Goal: Complete application form

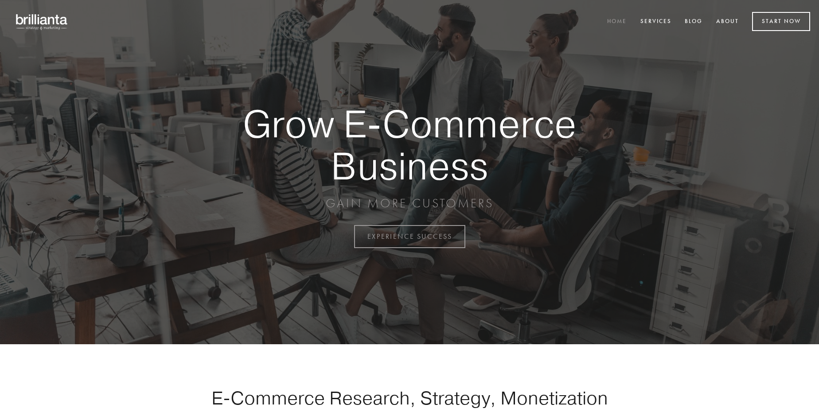
scroll to position [2324, 0]
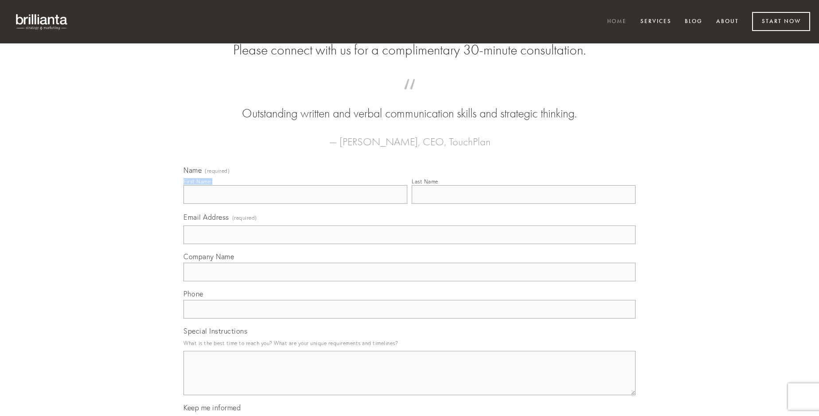
type input "[PERSON_NAME]"
click at [524, 204] on input "Last Name" at bounding box center [524, 194] width 224 height 19
type input "[PERSON_NAME]"
click at [410, 244] on input "Email Address (required)" at bounding box center [410, 235] width 452 height 19
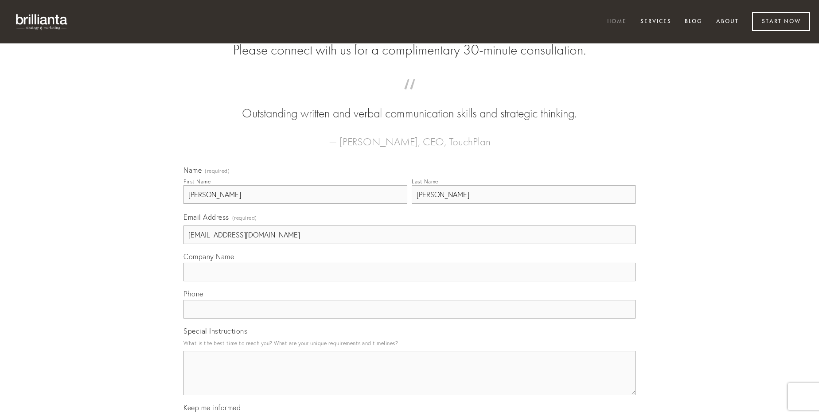
type input "[EMAIL_ADDRESS][DOMAIN_NAME]"
click at [410, 282] on input "Company Name" at bounding box center [410, 272] width 452 height 19
type input "avarus"
click at [410, 319] on input "text" at bounding box center [410, 309] width 452 height 19
click at [410, 381] on textarea "Special Instructions" at bounding box center [410, 373] width 452 height 44
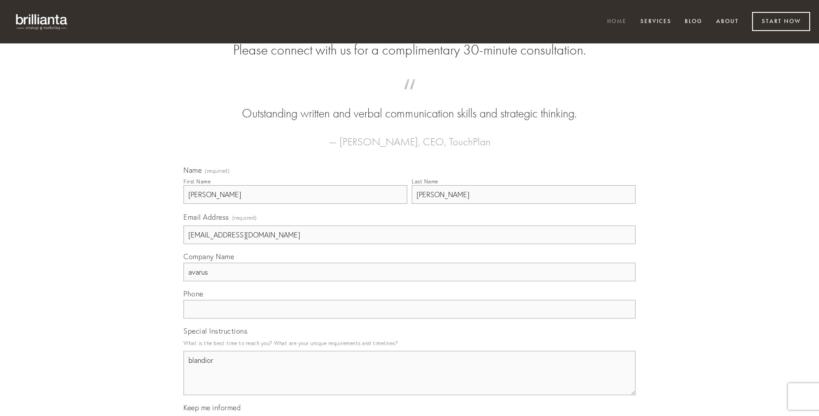
type textarea "blandior"
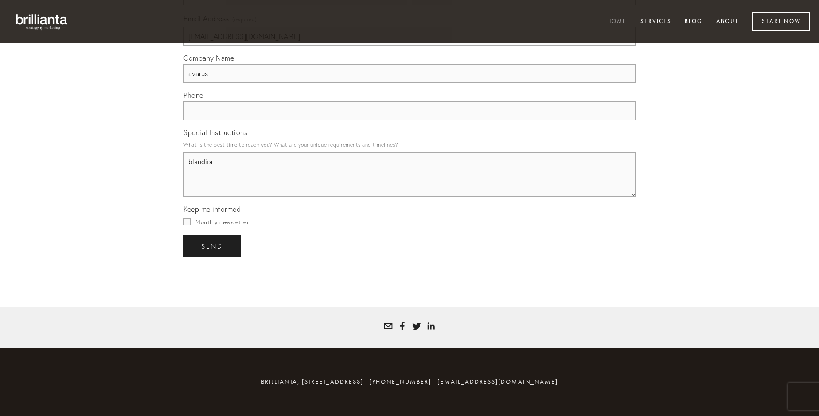
click at [213, 246] on span "send" at bounding box center [212, 247] width 22 height 8
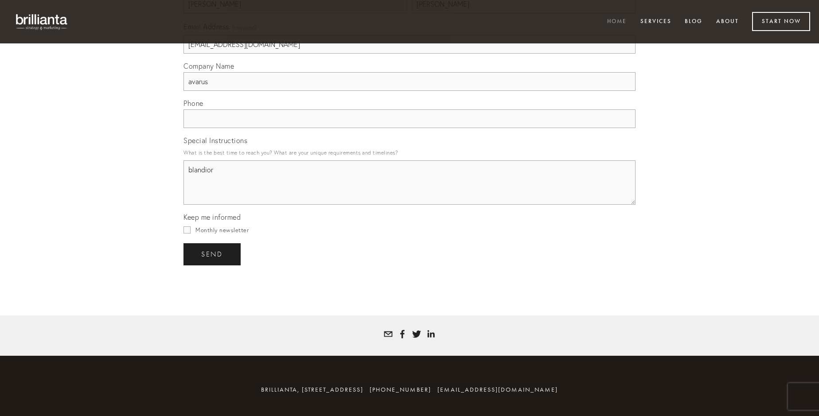
scroll to position [2298, 0]
